Goal: Information Seeking & Learning: Learn about a topic

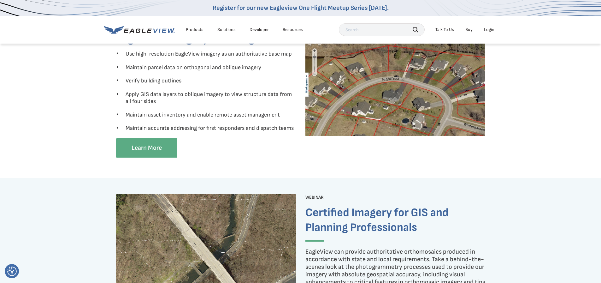
scroll to position [284, 0]
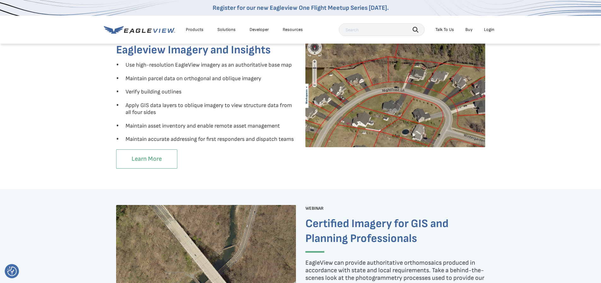
click at [160, 152] on link "Learn More" at bounding box center [146, 158] width 61 height 19
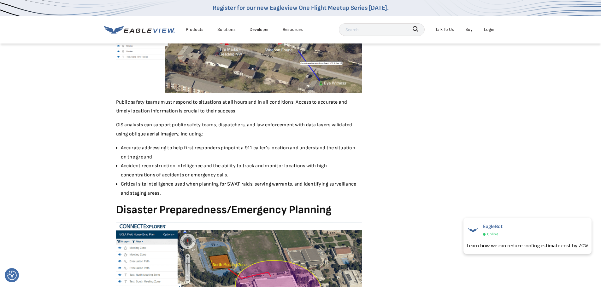
scroll to position [1955, 0]
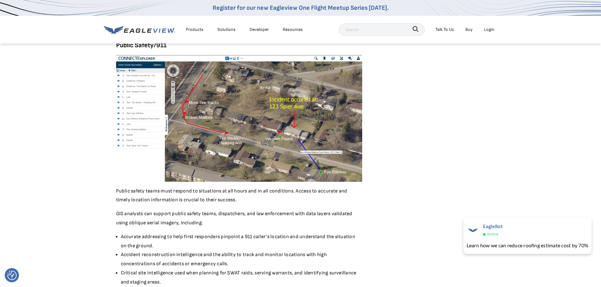
click at [190, 30] on div "Products" at bounding box center [195, 30] width 18 height 8
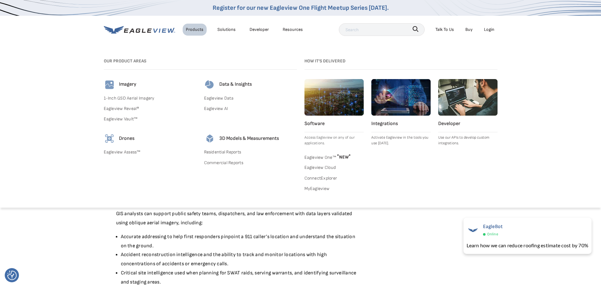
click at [129, 97] on link "1-Inch GSD Aerial Imagery" at bounding box center [150, 98] width 93 height 8
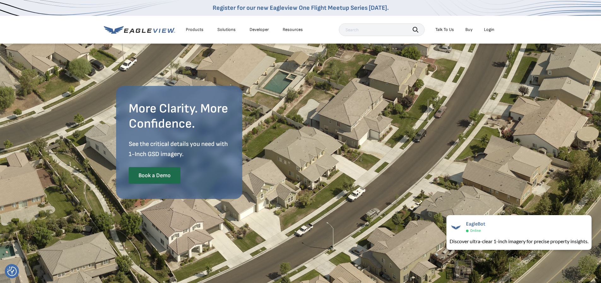
click at [222, 26] on li "Solutions" at bounding box center [226, 29] width 25 height 9
click at [217, 30] on div "Solutions" at bounding box center [226, 30] width 18 height 6
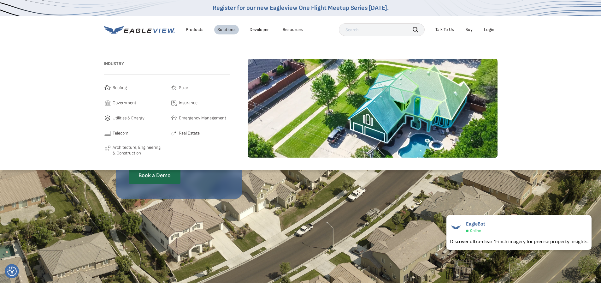
click at [124, 150] on span "Architecture, Engineering & Construction" at bounding box center [138, 149] width 51 height 11
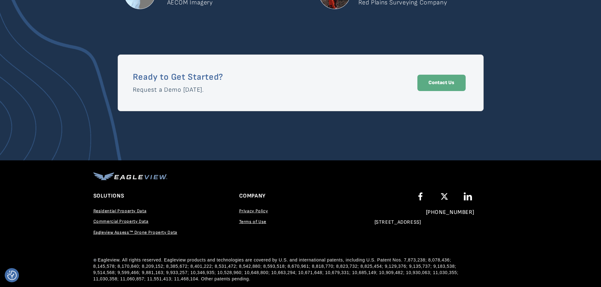
scroll to position [1080, 0]
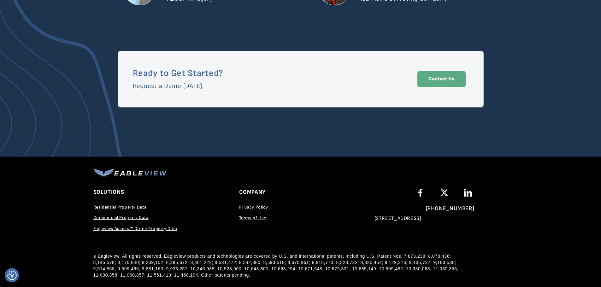
click at [163, 228] on span "Eagleview Assess™ Drone Property Data" at bounding box center [135, 228] width 84 height 5
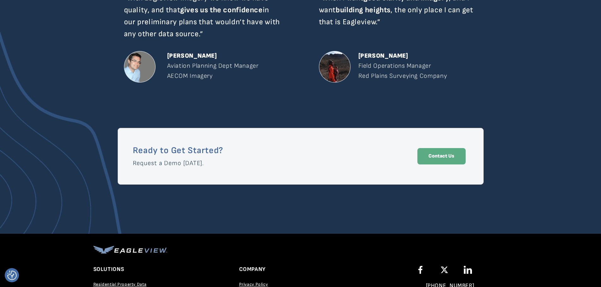
scroll to position [1049, 0]
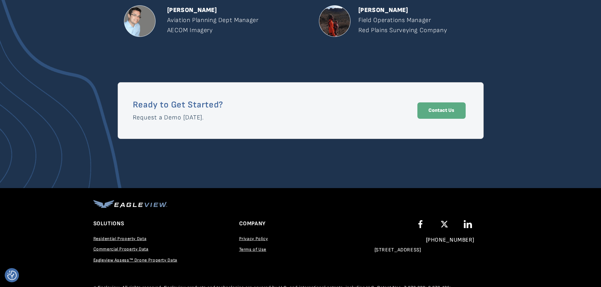
click at [116, 238] on span "Residential Property Data" at bounding box center [119, 238] width 53 height 5
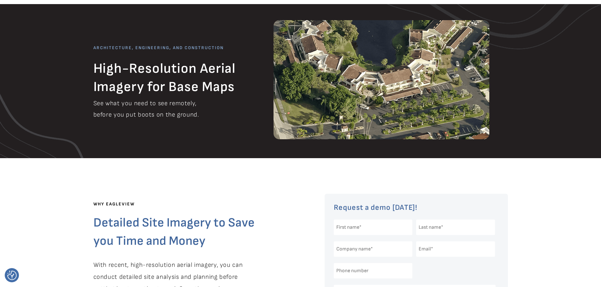
scroll to position [0, 0]
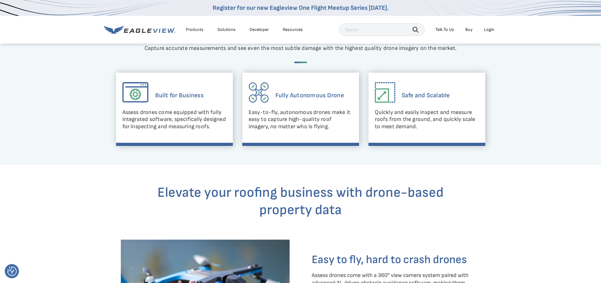
scroll to position [252, 0]
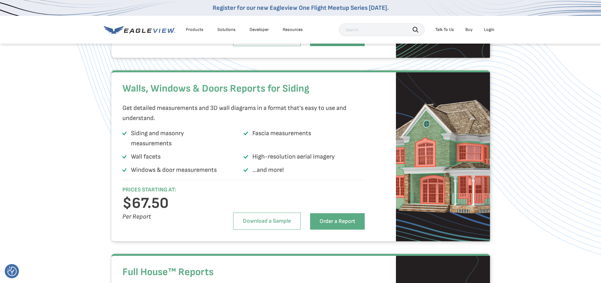
scroll to position [946, 0]
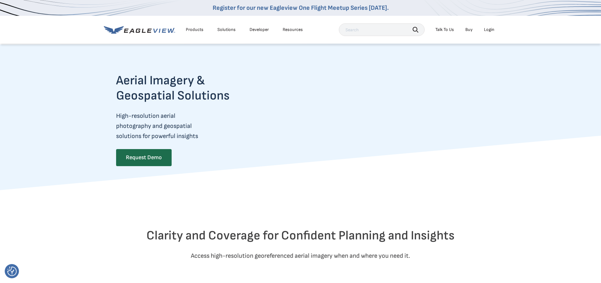
scroll to position [189, 0]
